Goal: Transaction & Acquisition: Purchase product/service

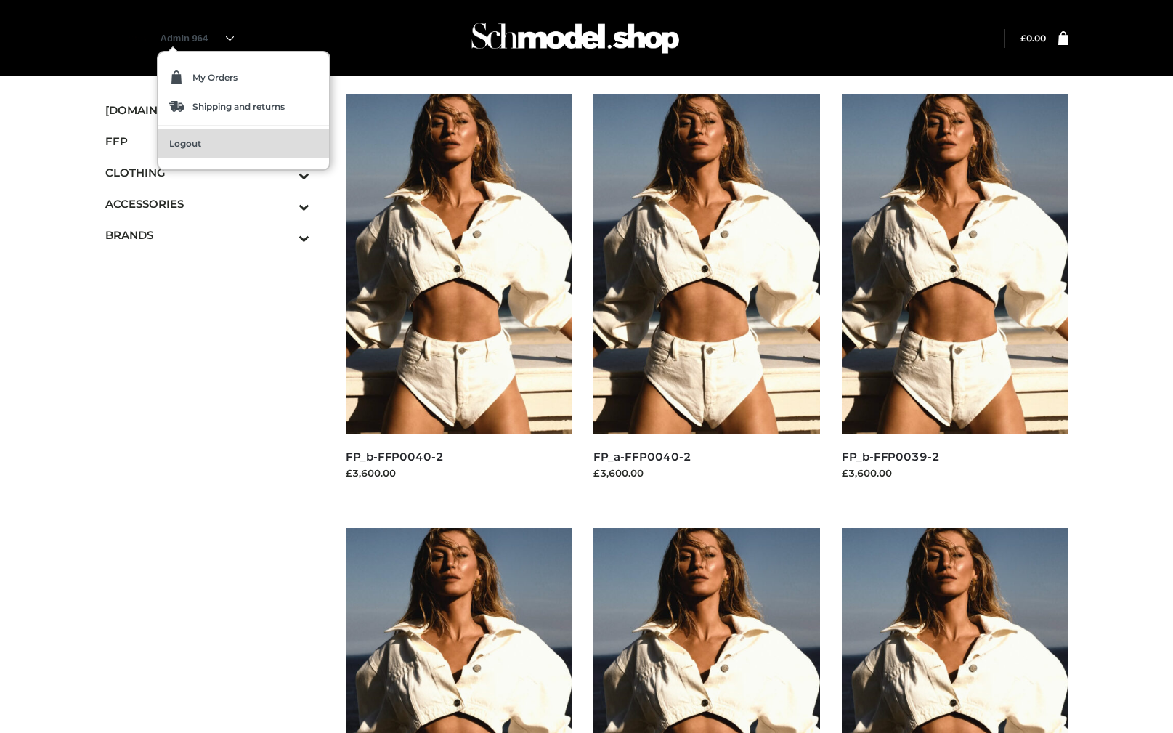
click at [201, 137] on link "Logout" at bounding box center [243, 143] width 171 height 29
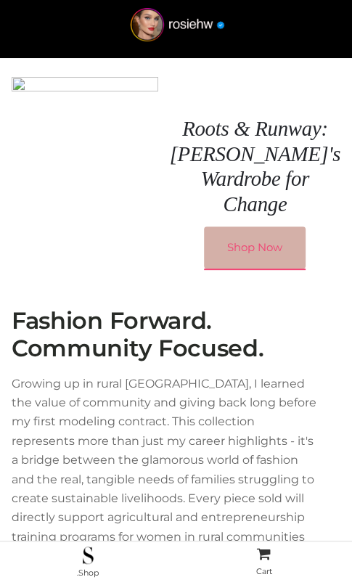
click at [237, 251] on link "Shop Now" at bounding box center [255, 248] width 102 height 42
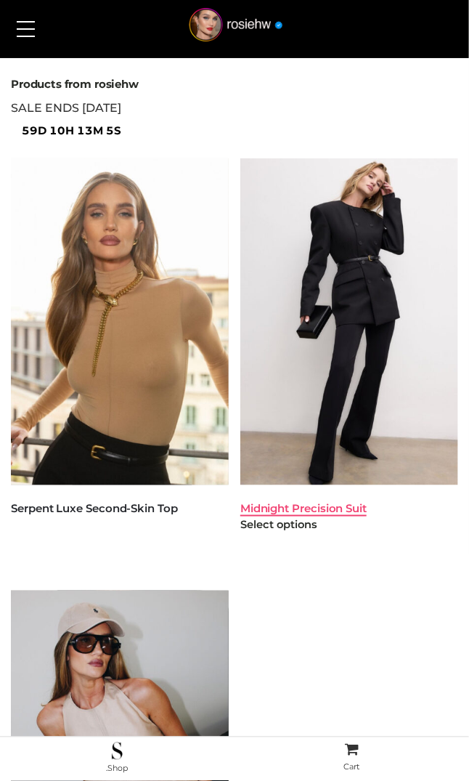
click at [293, 511] on link "Midnight Precision Suit" at bounding box center [303, 508] width 126 height 14
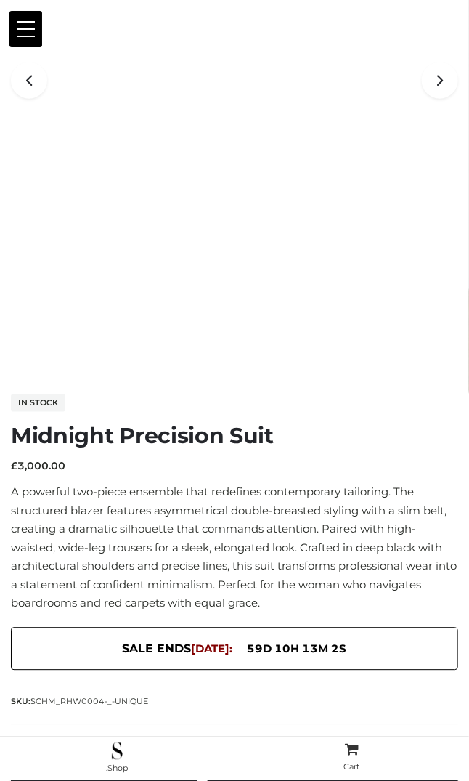
scroll to position [492, 0]
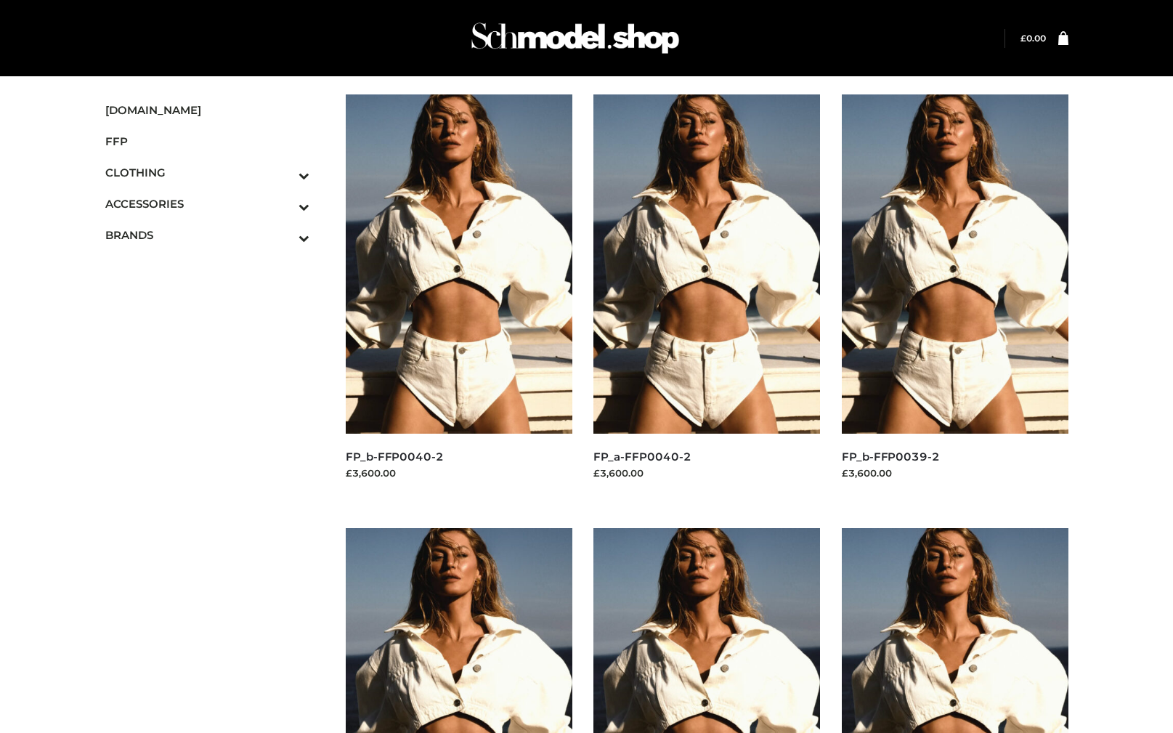
click at [192, 17] on div "Login" at bounding box center [586, 38] width 999 height 76
click at [620, 76] on div "Filter" at bounding box center [586, 84] width 963 height 22
click at [598, 33] on img at bounding box center [575, 37] width 218 height 57
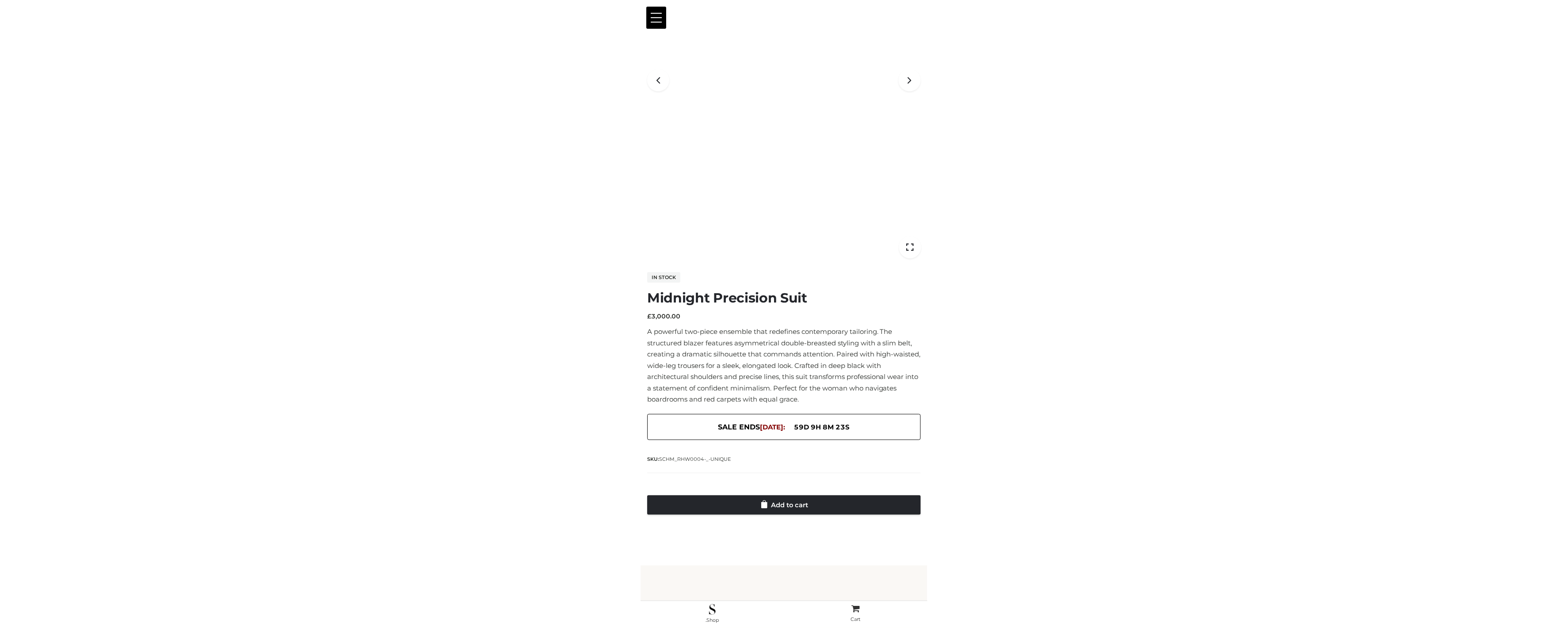
scroll to position [52, 0]
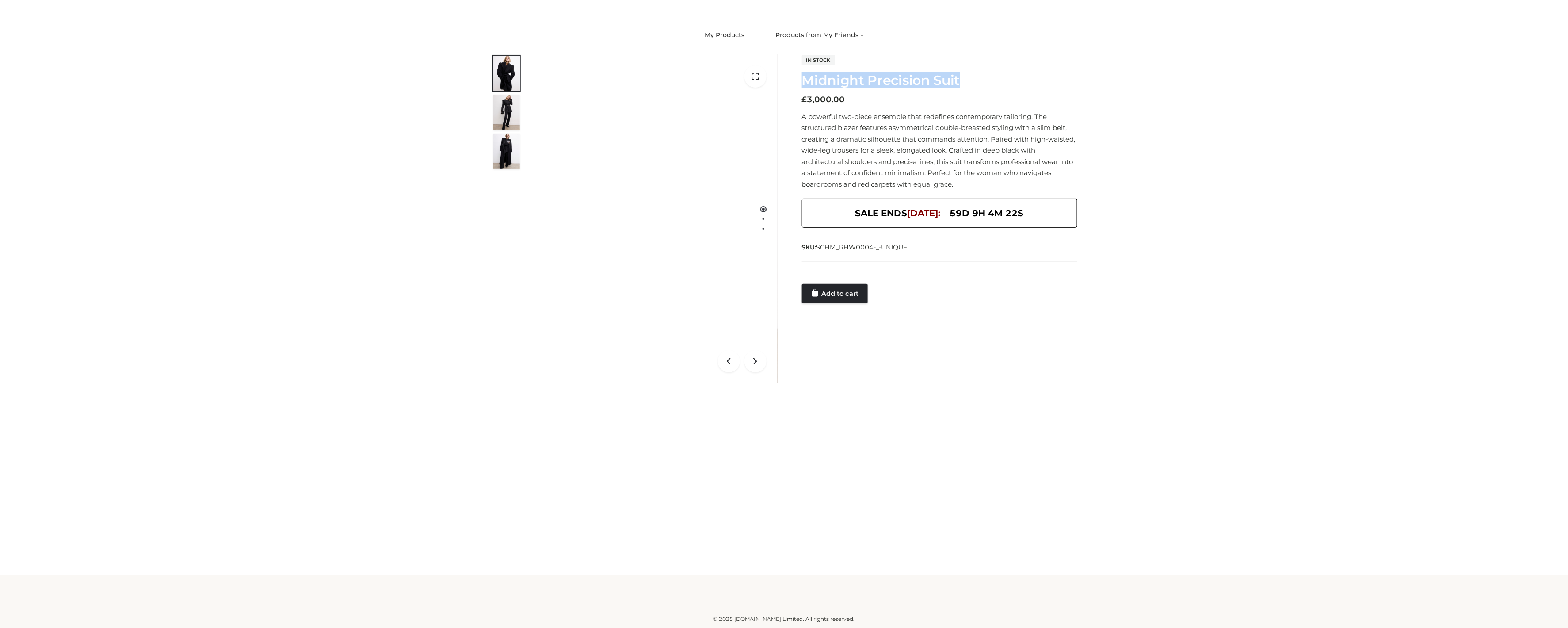
drag, startPoint x: 975, startPoint y: 80, endPoint x: 798, endPoint y: 80, distance: 177.0
click at [287, 80] on div "In stock Midnight Precision Suit £ 3,000.00 A powerful two-piece ensemble that …" at bounding box center [934, 178] width 287 height 249
copy h1 "Midnight Precision Suit"
